Goal: Task Accomplishment & Management: Complete application form

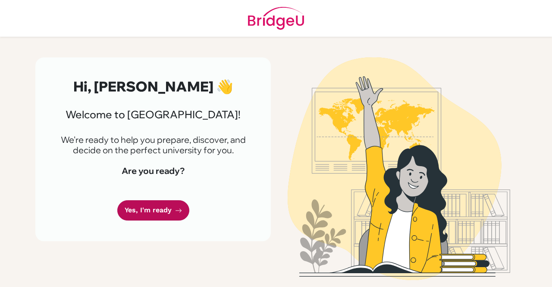
click at [163, 207] on link "Yes, I'm ready" at bounding box center [153, 210] width 72 height 20
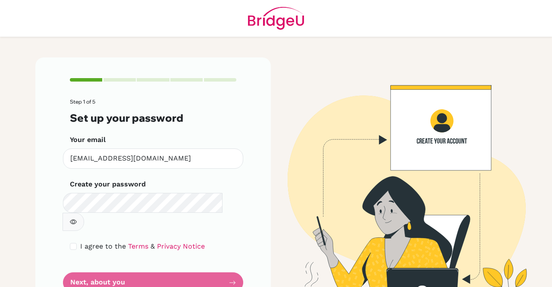
drag, startPoint x: 0, startPoint y: 0, endPoint x: 122, endPoint y: 217, distance: 249.0
click at [122, 217] on form "Step 1 of 5 Set up your password Your email [EMAIL_ADDRESS][DOMAIN_NAME] Invali…" at bounding box center [153, 196] width 166 height 194
click at [84, 213] on button "button" at bounding box center [74, 222] width 22 height 18
click at [81, 242] on span "I agree to the" at bounding box center [103, 246] width 46 height 8
click at [63, 228] on div "Step 1 of 5 Set up your password Your email [EMAIL_ADDRESS][DOMAIN_NAME] Invali…" at bounding box center [152, 185] width 235 height 256
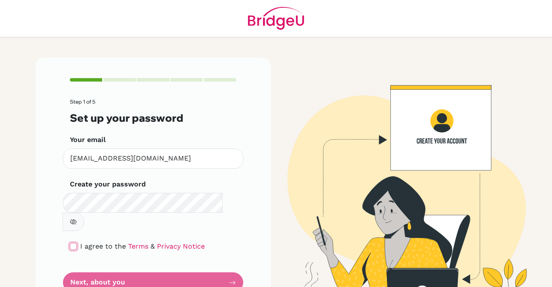
click at [70, 243] on input "checkbox" at bounding box center [73, 246] width 7 height 7
checkbox input "true"
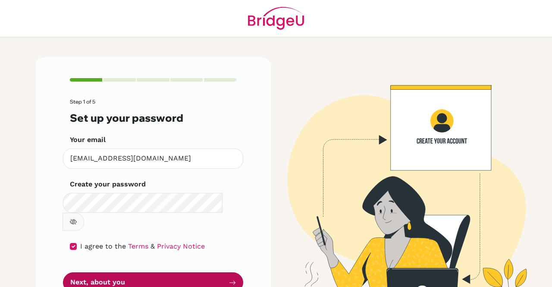
click at [91, 272] on button "Next, about you" at bounding box center [153, 282] width 180 height 20
